Goal: Find specific page/section: Find specific page/section

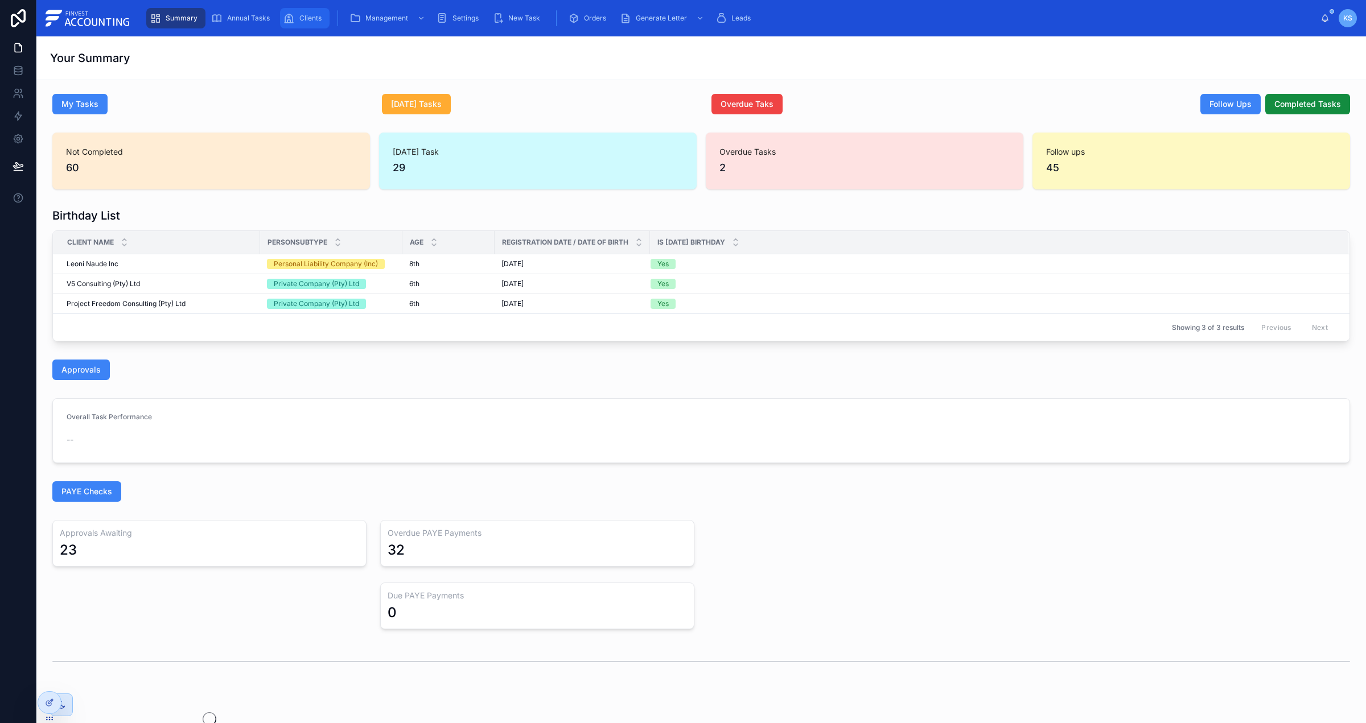
click at [296, 19] on div "Clients" at bounding box center [304, 18] width 43 height 18
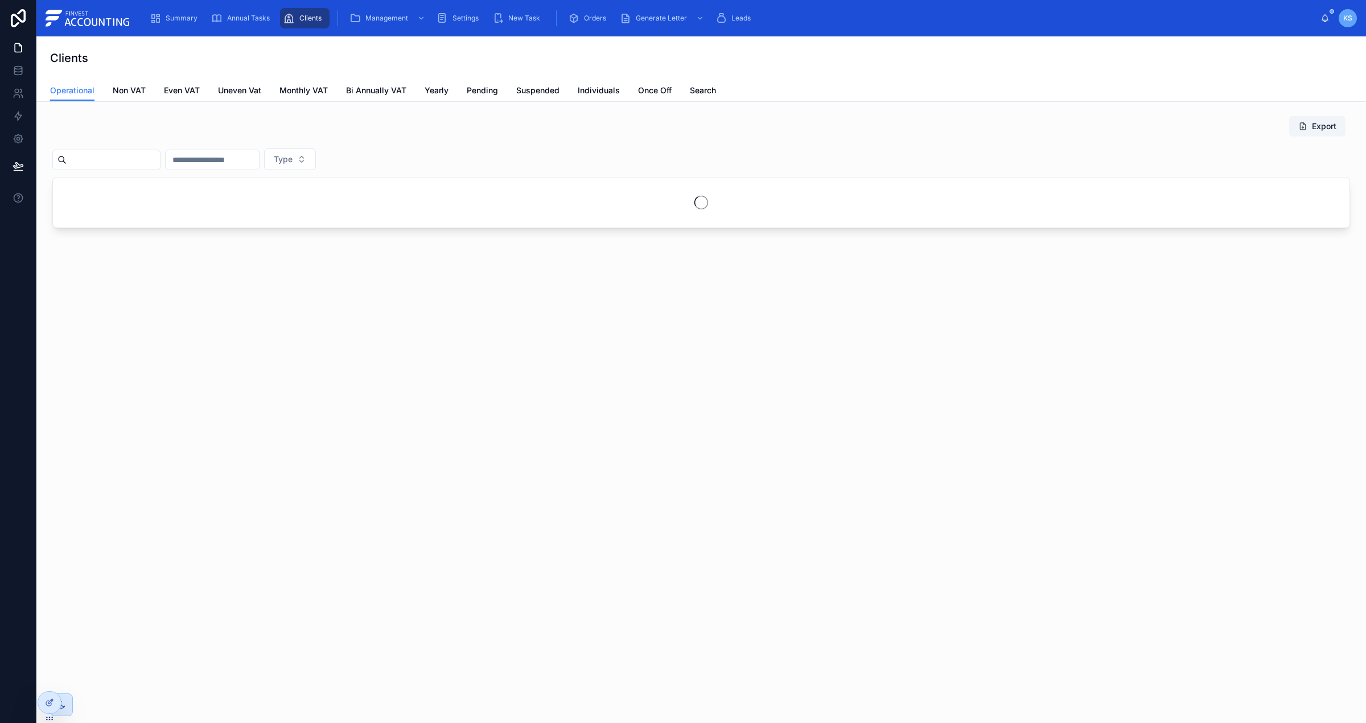
click at [119, 157] on input "text" at bounding box center [113, 160] width 93 height 16
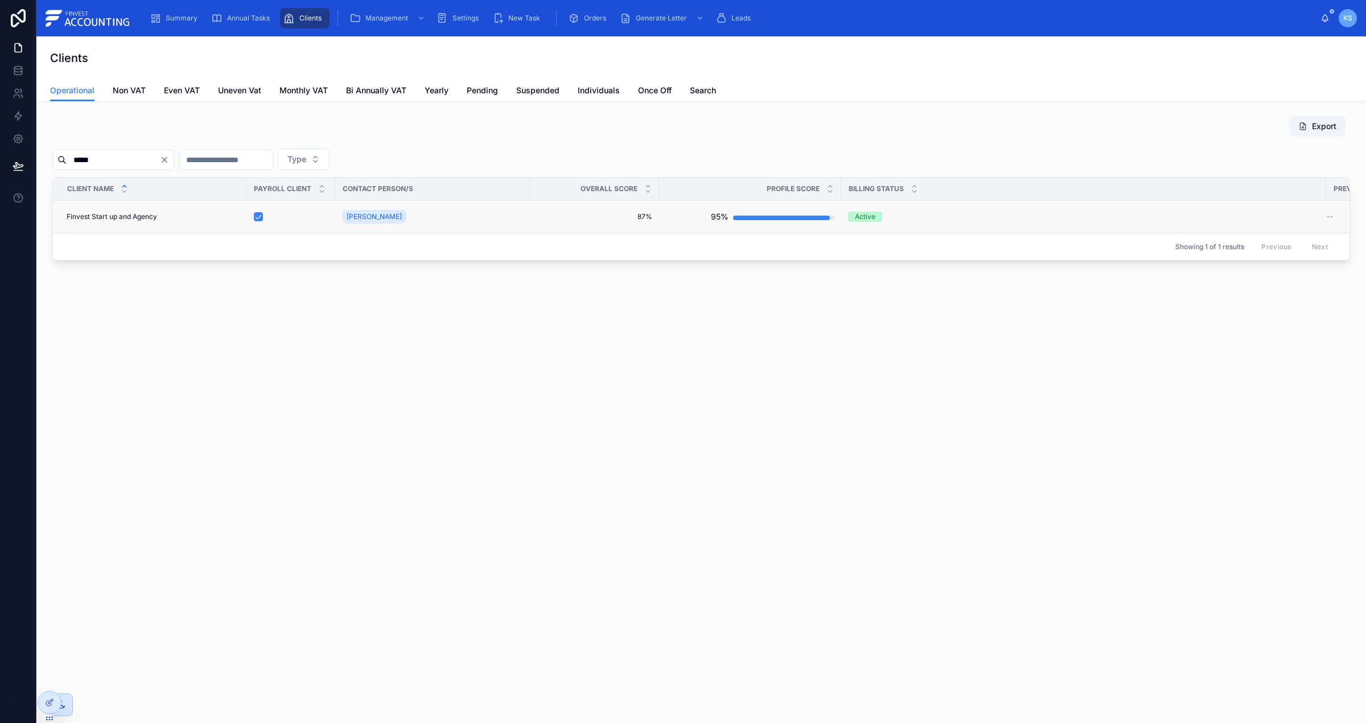
type input "*****"
click at [123, 220] on span "Finvest Start up and Agency" at bounding box center [112, 216] width 90 height 9
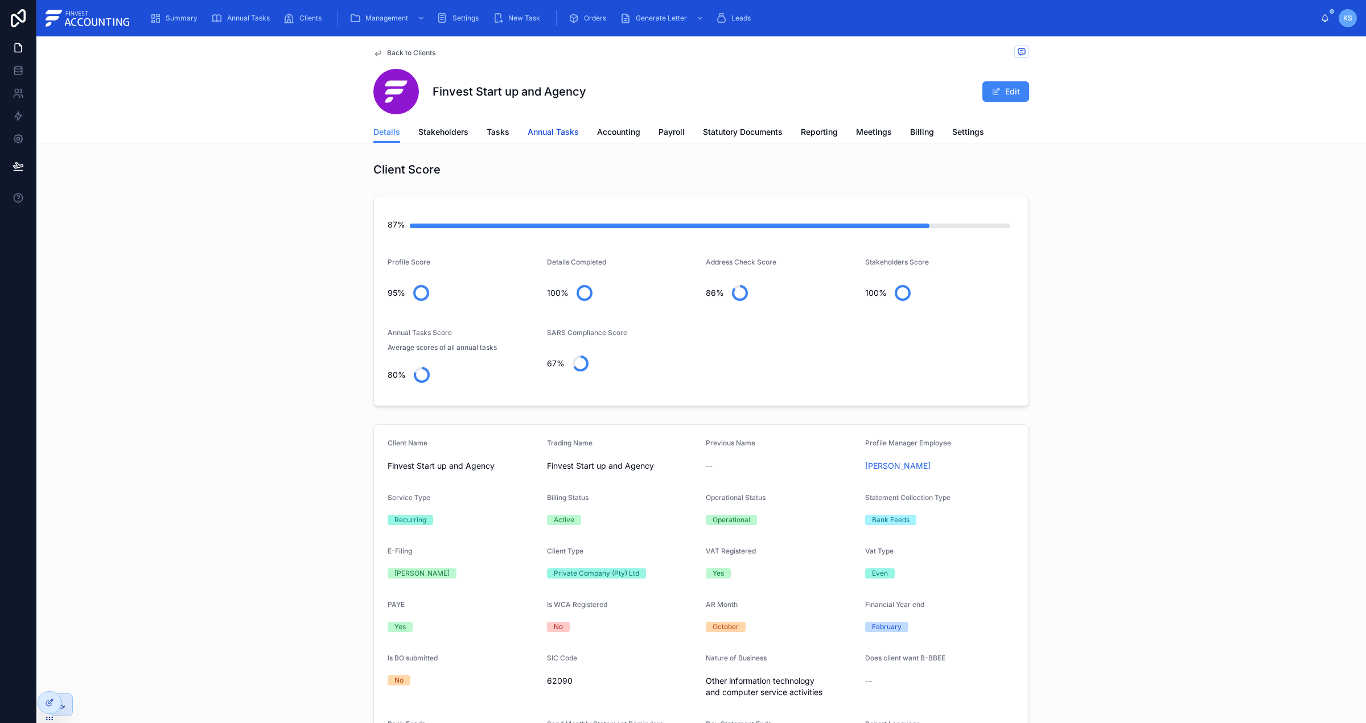
click at [549, 131] on span "Annual Tasks" at bounding box center [553, 131] width 51 height 11
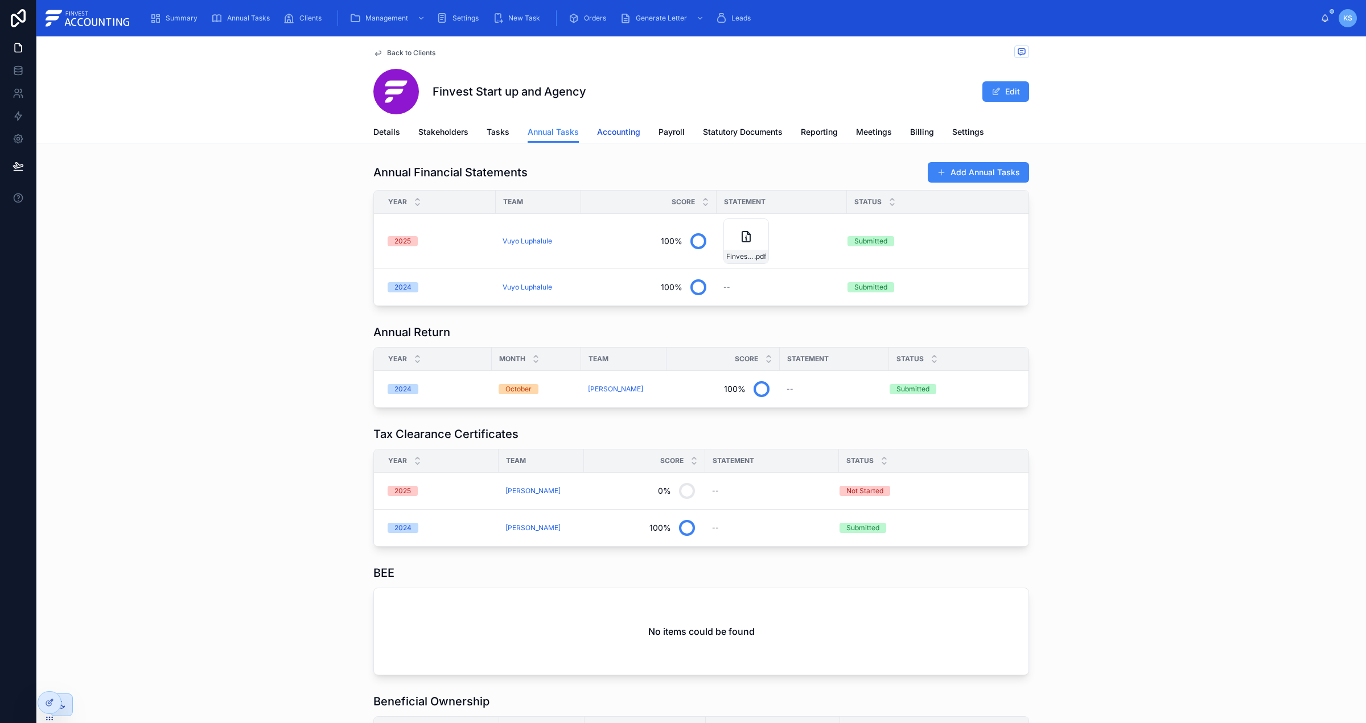
click at [610, 130] on span "Accounting" at bounding box center [618, 131] width 43 height 11
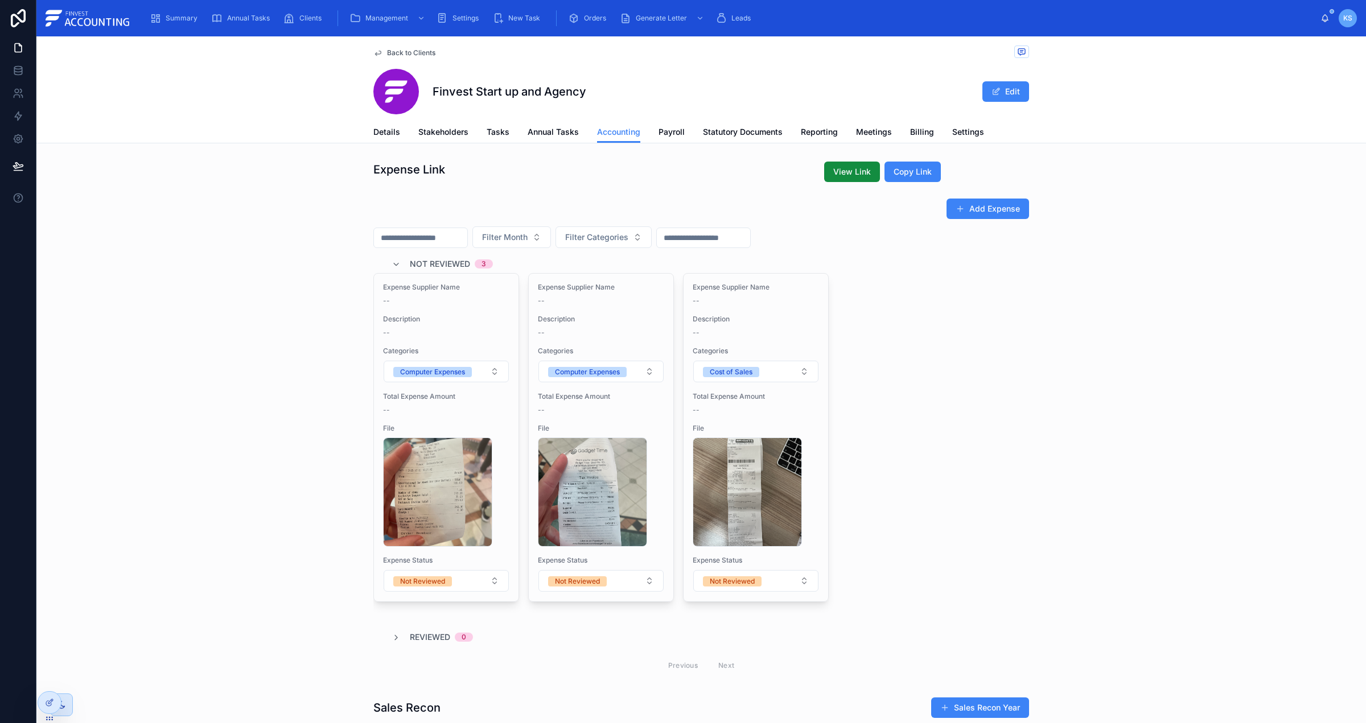
click at [654, 126] on div "Details Stakeholders Tasks Annual Tasks Accounting Payroll Statutory Documents …" at bounding box center [701, 132] width 656 height 22
click at [662, 132] on span "Payroll" at bounding box center [671, 131] width 26 height 11
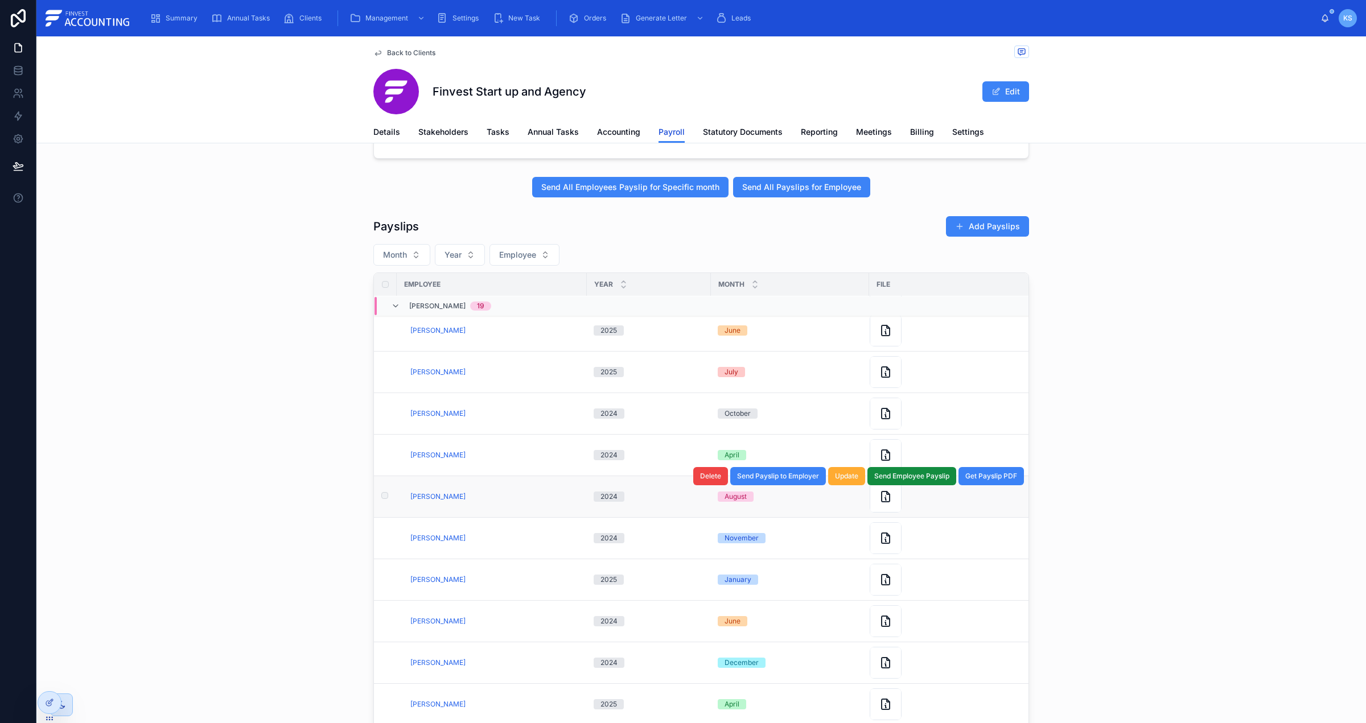
scroll to position [121, 0]
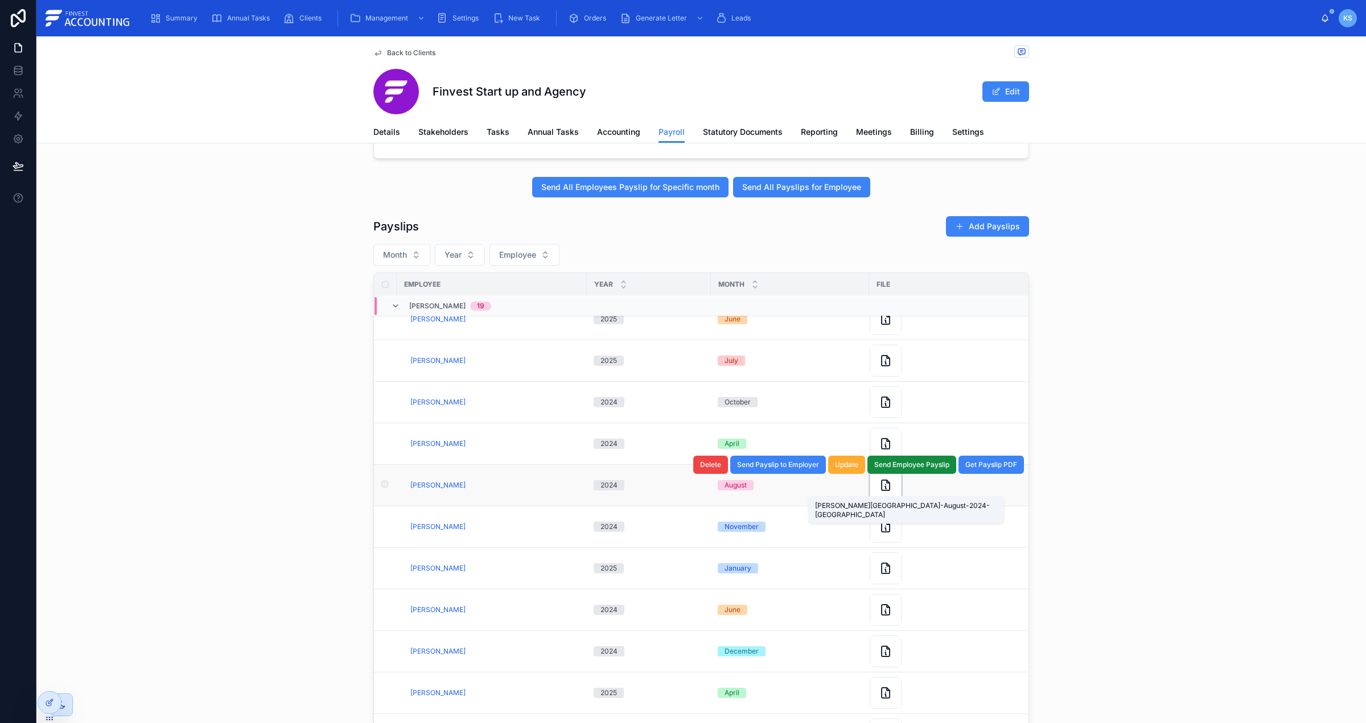
click at [884, 489] on icon at bounding box center [886, 486] width 14 height 14
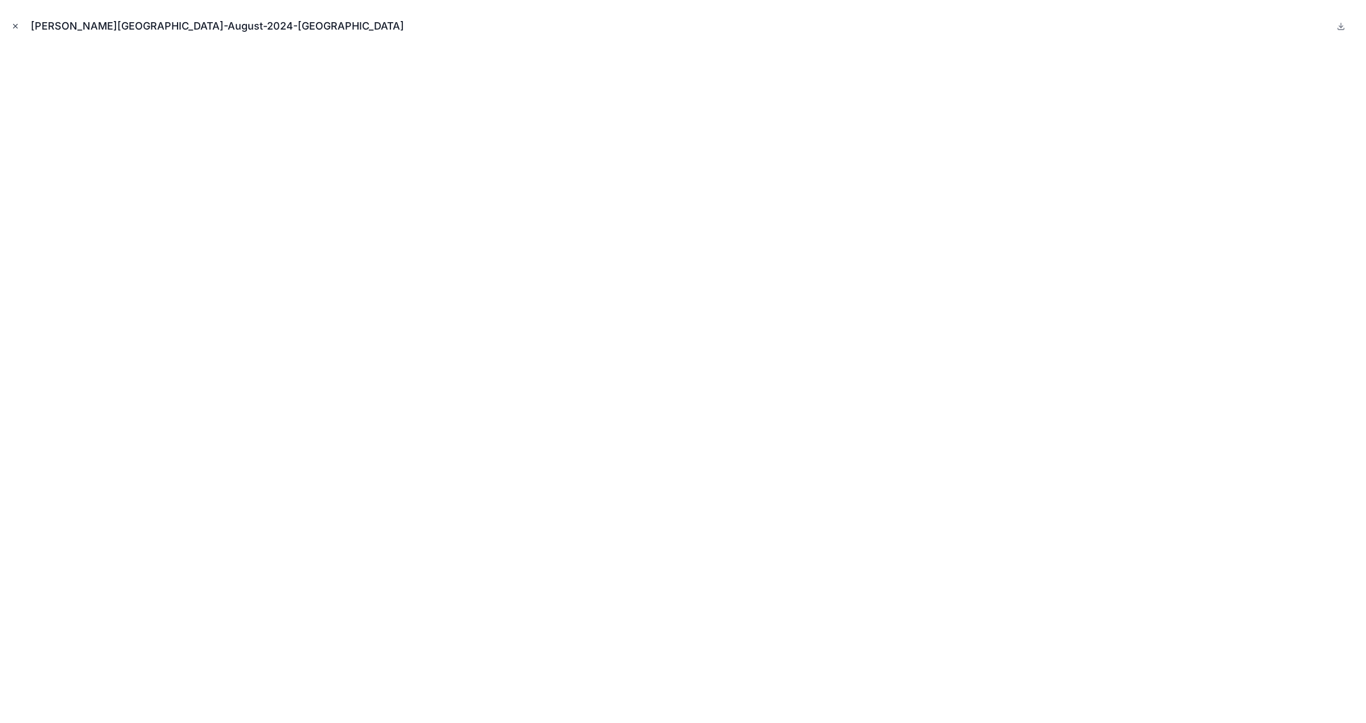
click at [13, 22] on icon "Close modal" at bounding box center [15, 26] width 8 height 8
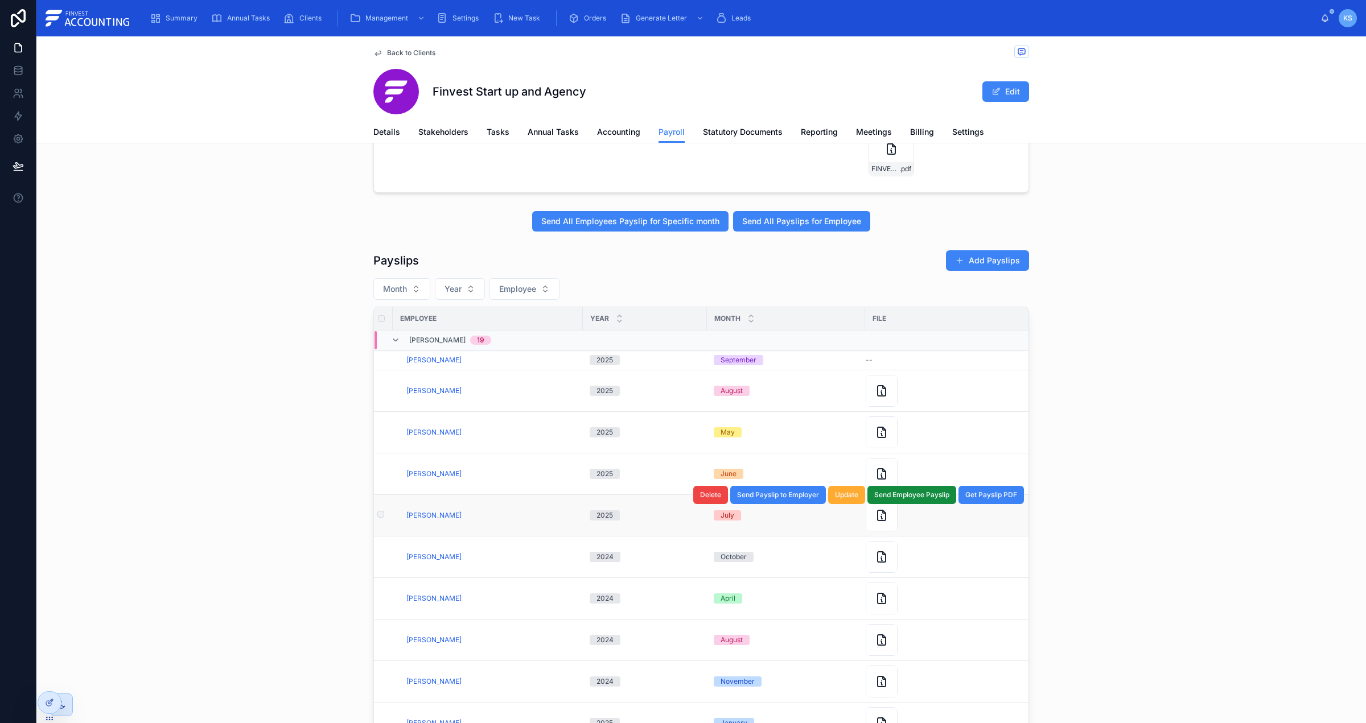
scroll to position [218, 0]
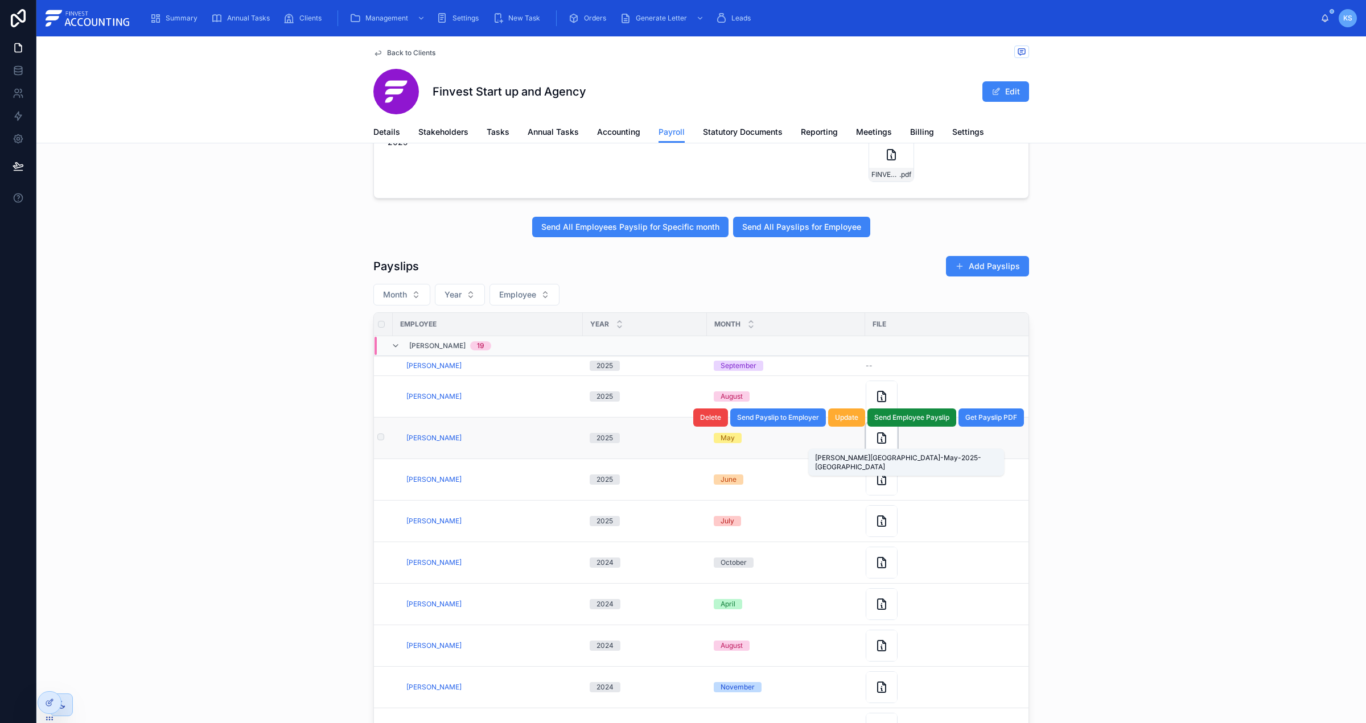
click at [884, 442] on icon at bounding box center [881, 438] width 8 height 10
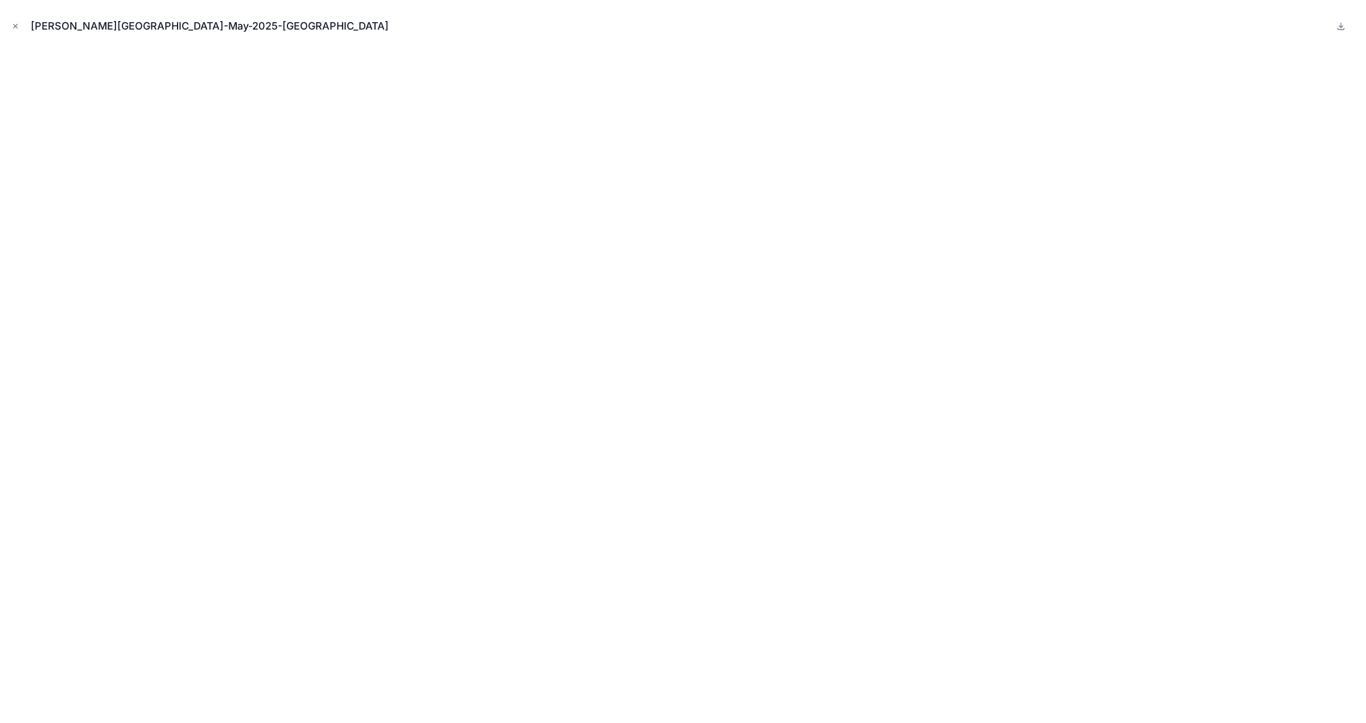
drag, startPoint x: 15, startPoint y: 21, endPoint x: 33, endPoint y: 43, distance: 27.9
click at [15, 21] on button "Close modal" at bounding box center [15, 26] width 13 height 13
